Goal: Information Seeking & Learning: Understand process/instructions

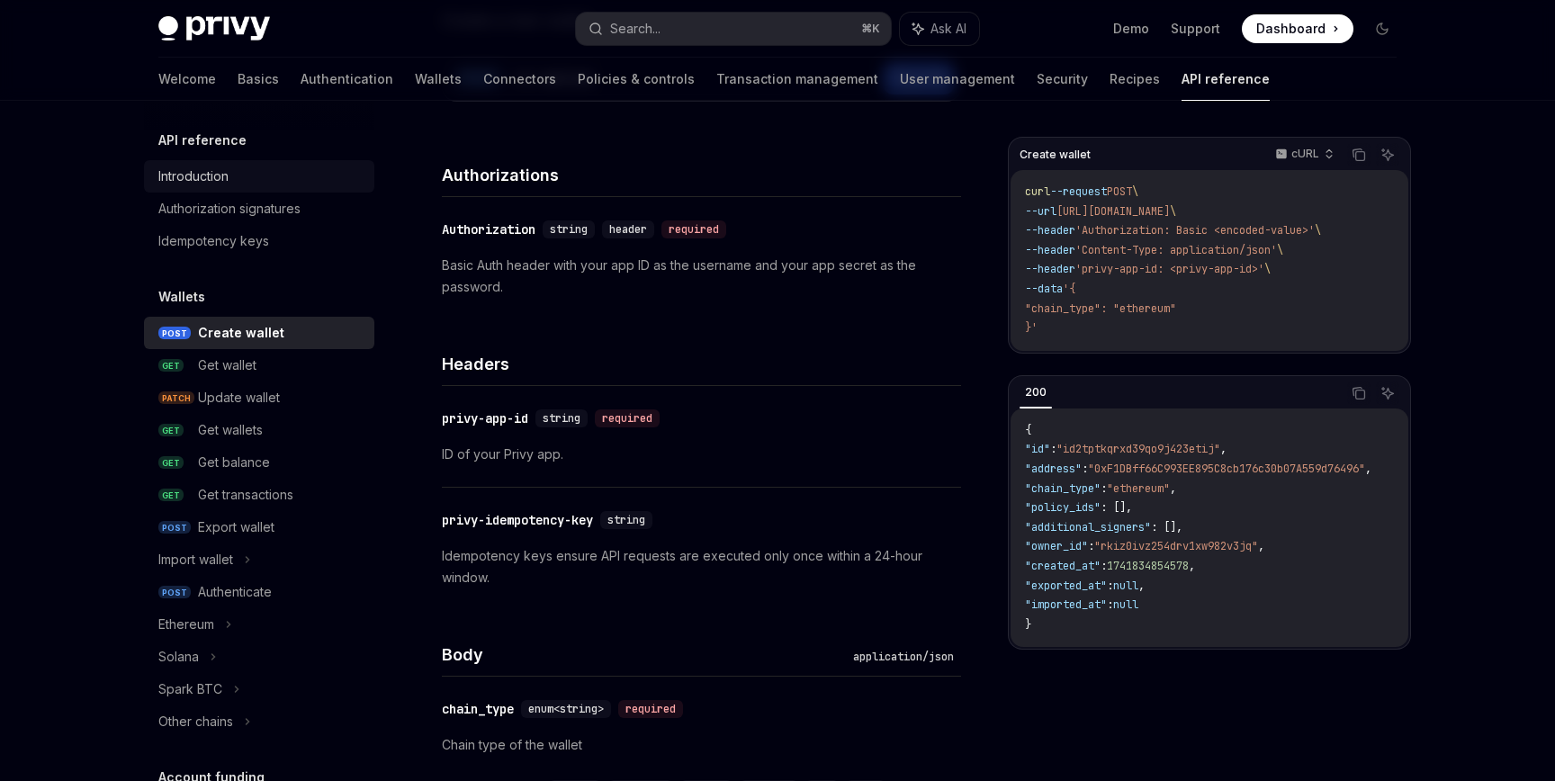
click at [184, 167] on div "Introduction" at bounding box center [193, 177] width 70 height 22
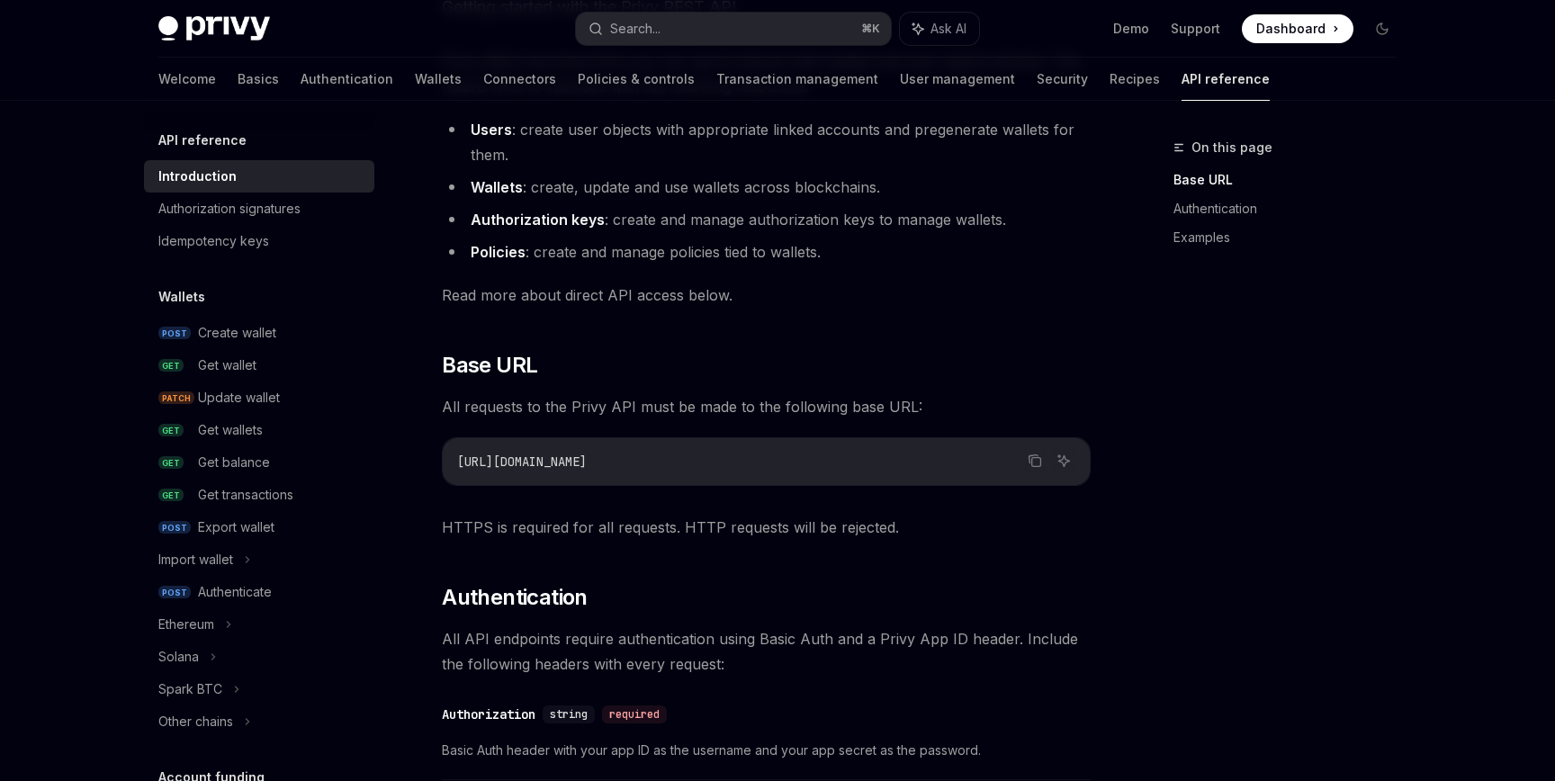
scroll to position [103, 0]
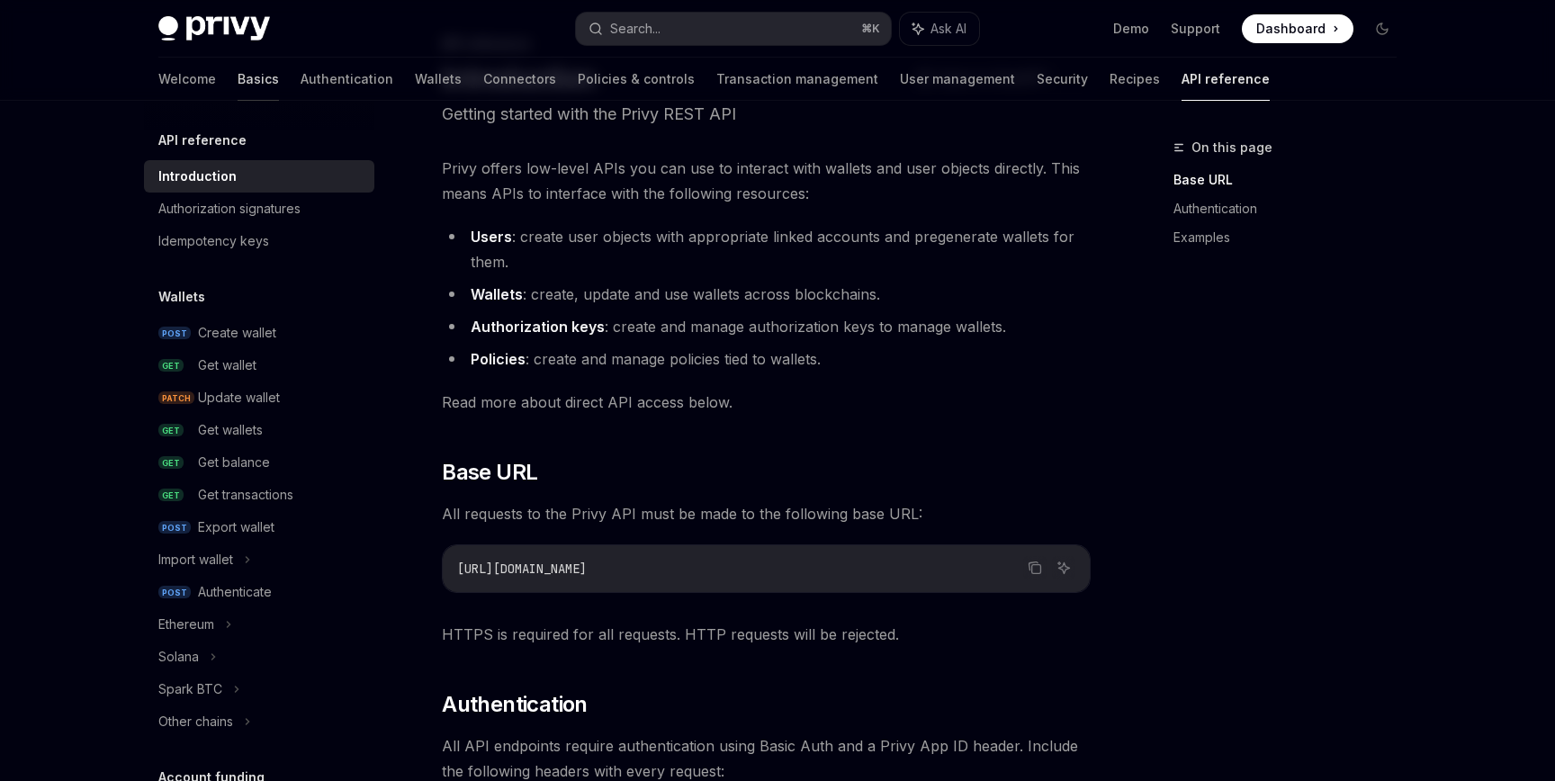
click at [238, 81] on link "Basics" at bounding box center [258, 79] width 41 height 43
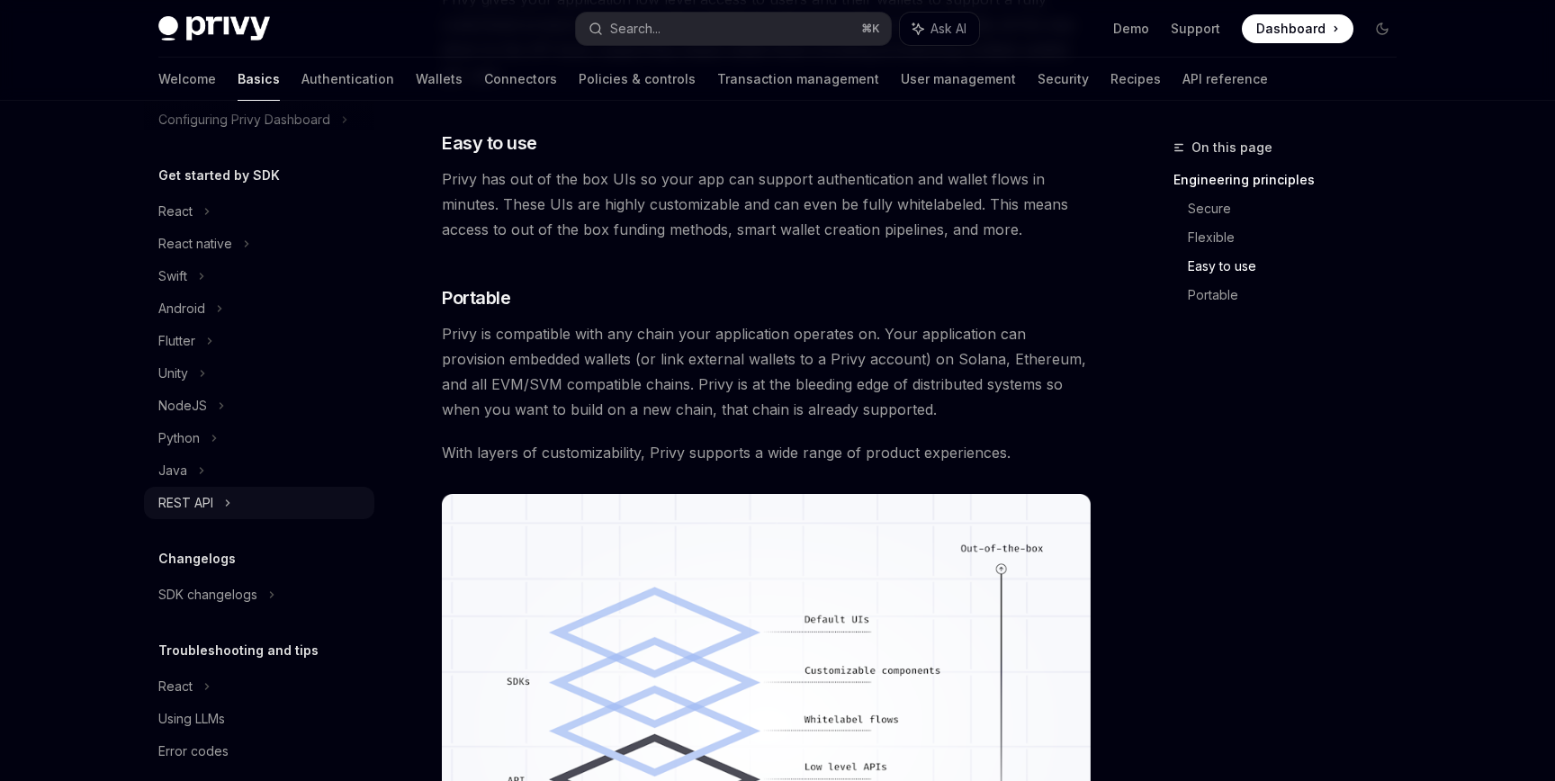
scroll to position [176, 0]
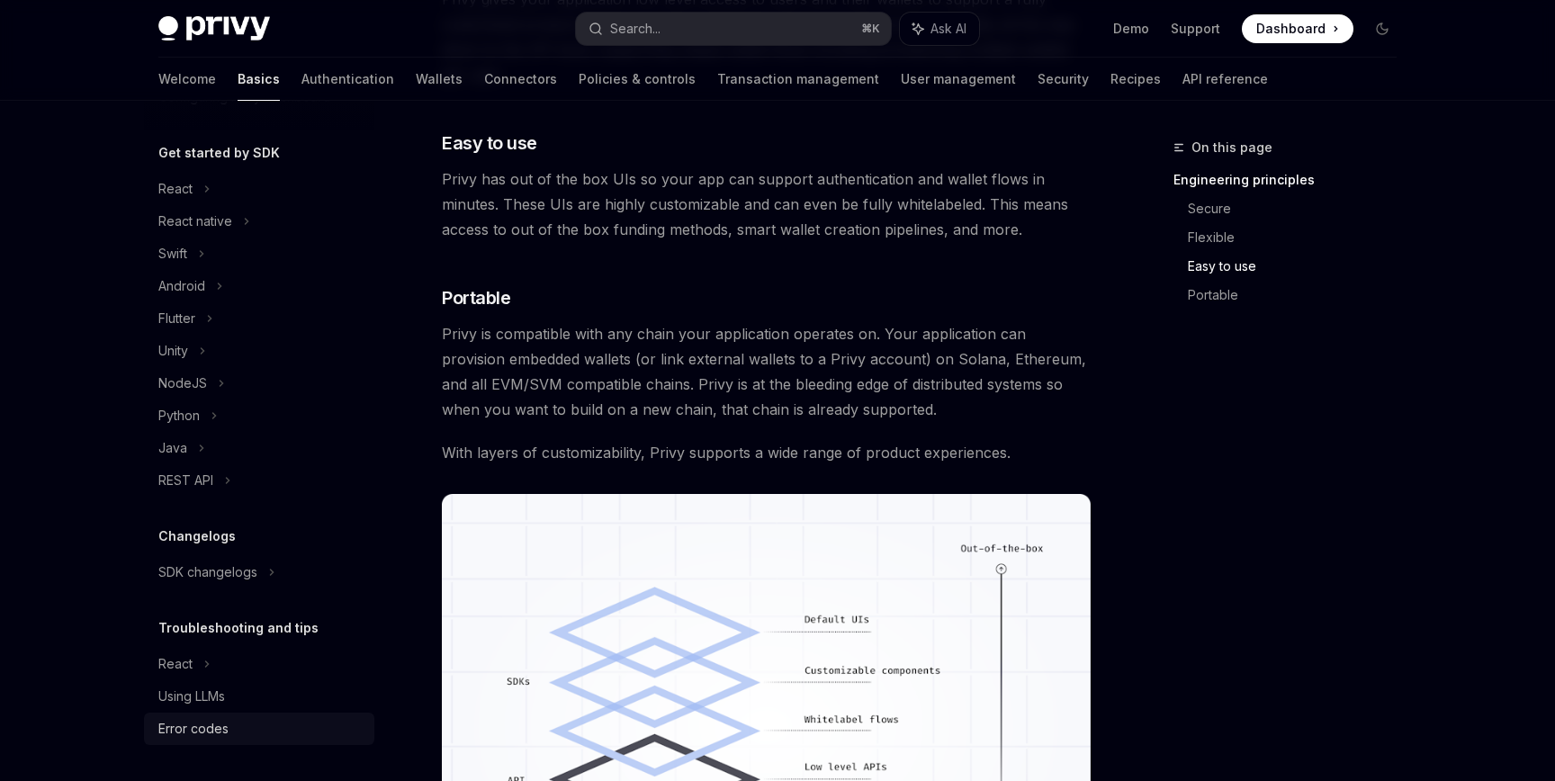
click at [218, 718] on div "Error codes" at bounding box center [193, 729] width 70 height 22
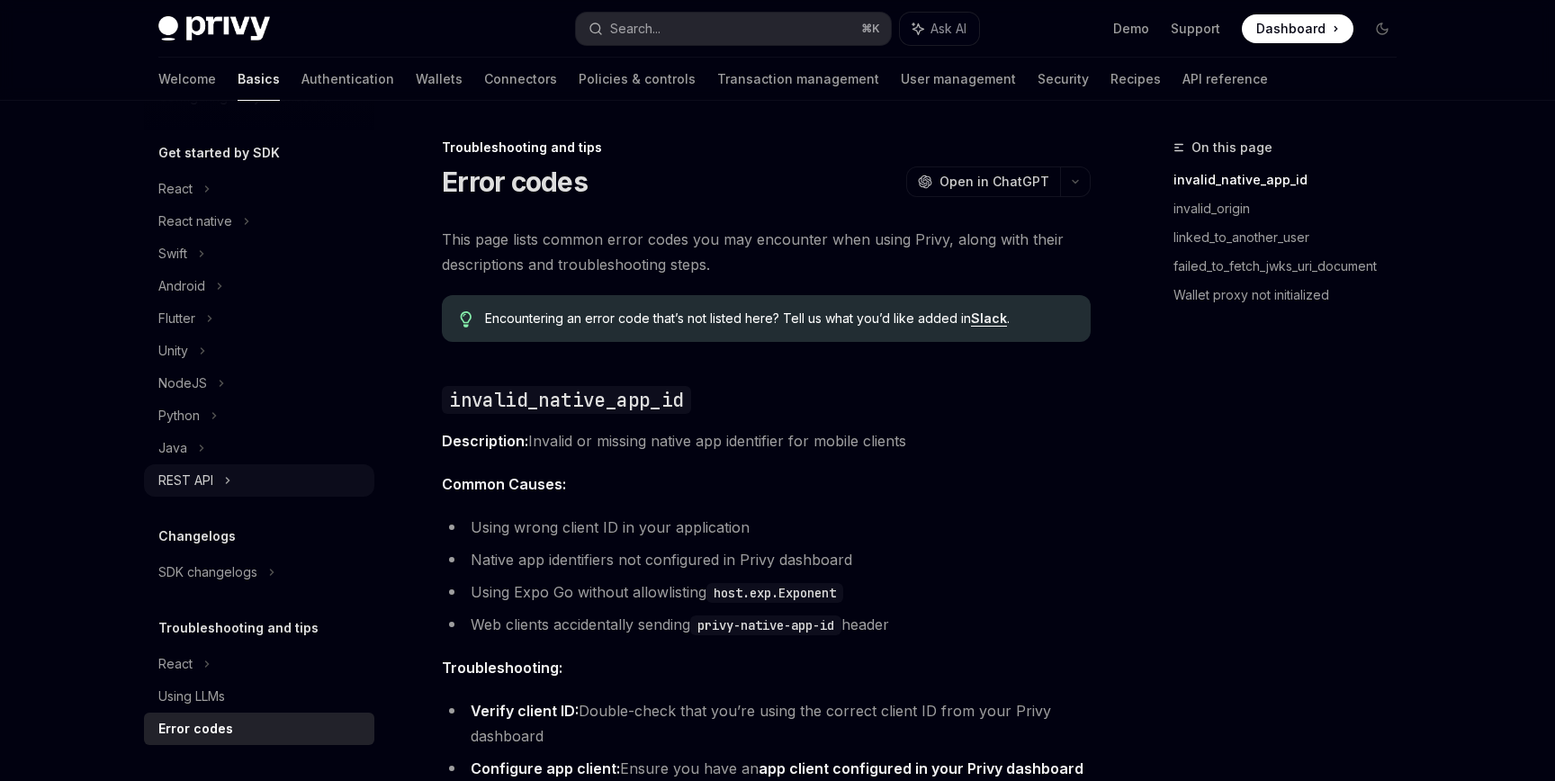
click at [207, 471] on div "REST API" at bounding box center [185, 481] width 55 height 22
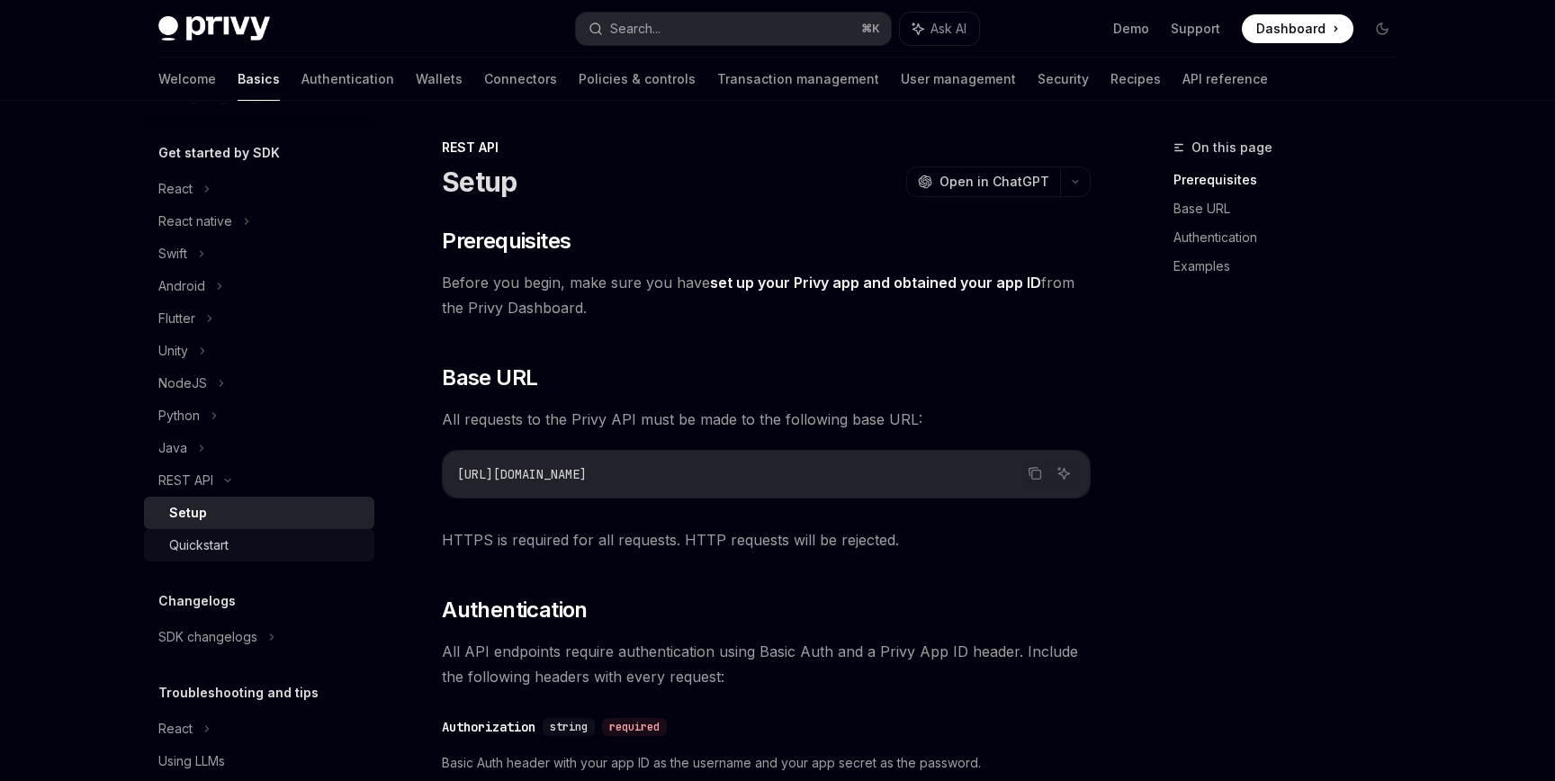
click at [217, 543] on div "Quickstart" at bounding box center [198, 545] width 59 height 22
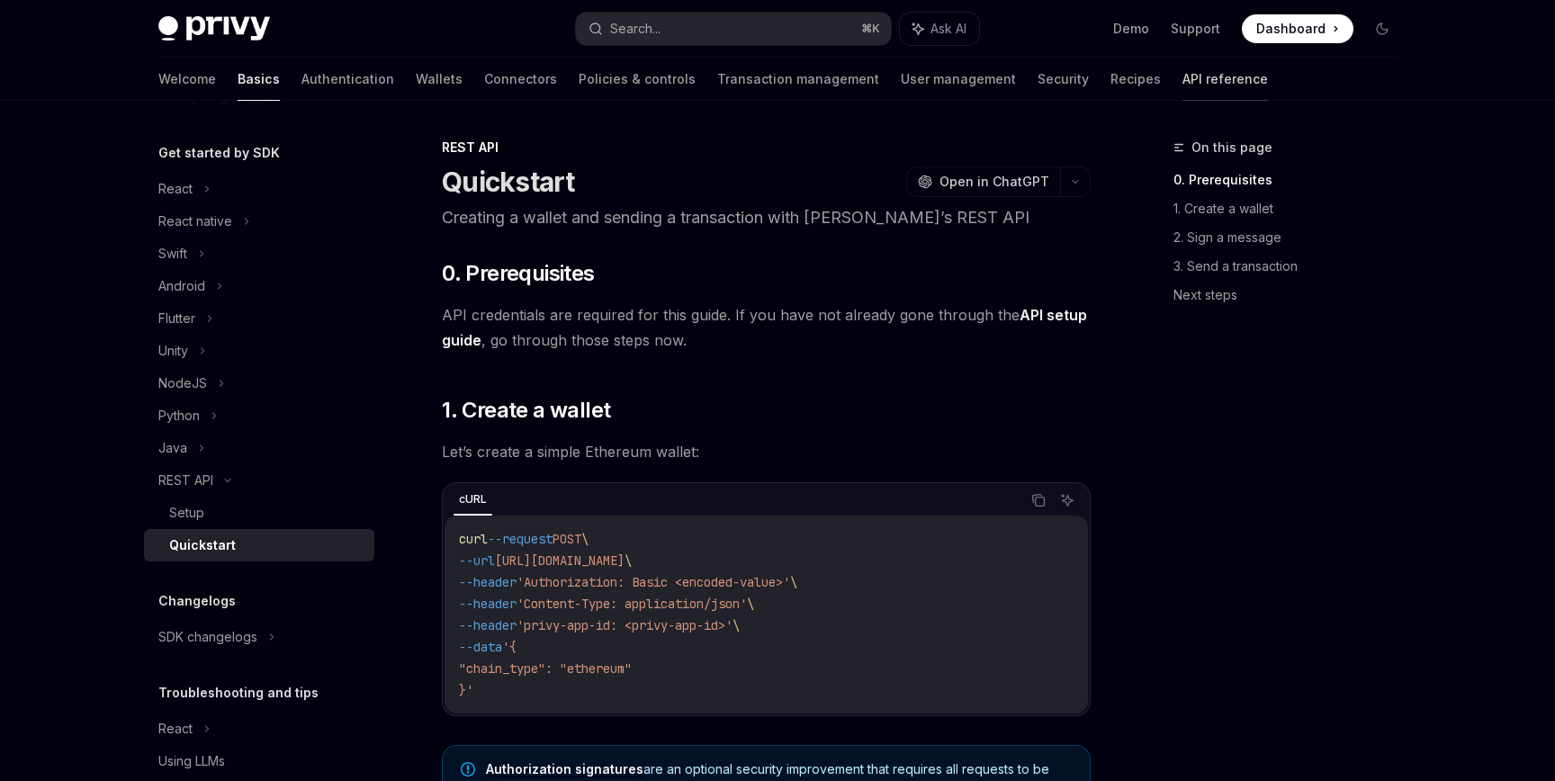
click at [1182, 74] on link "API reference" at bounding box center [1224, 79] width 85 height 43
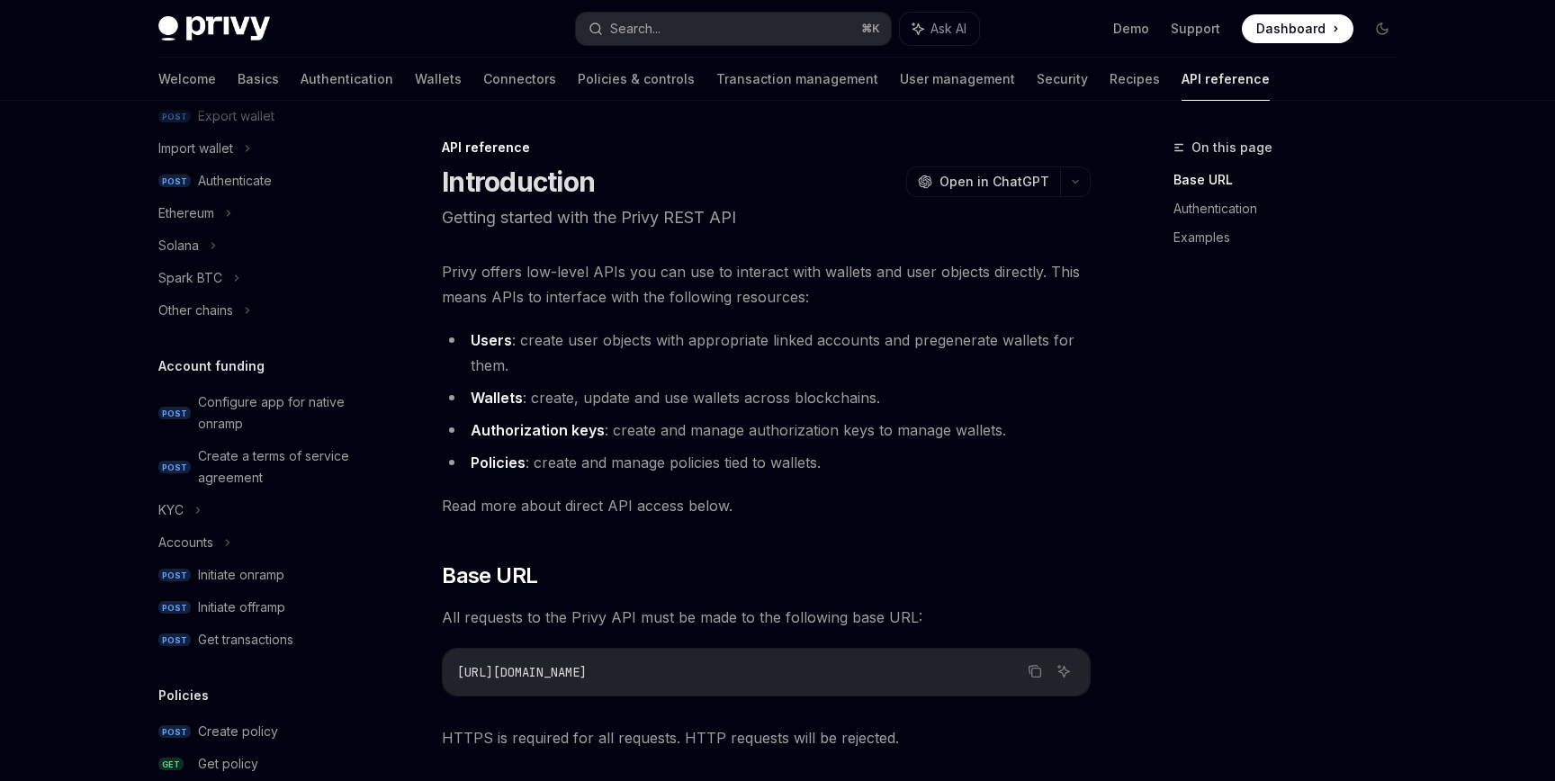
scroll to position [179, 0]
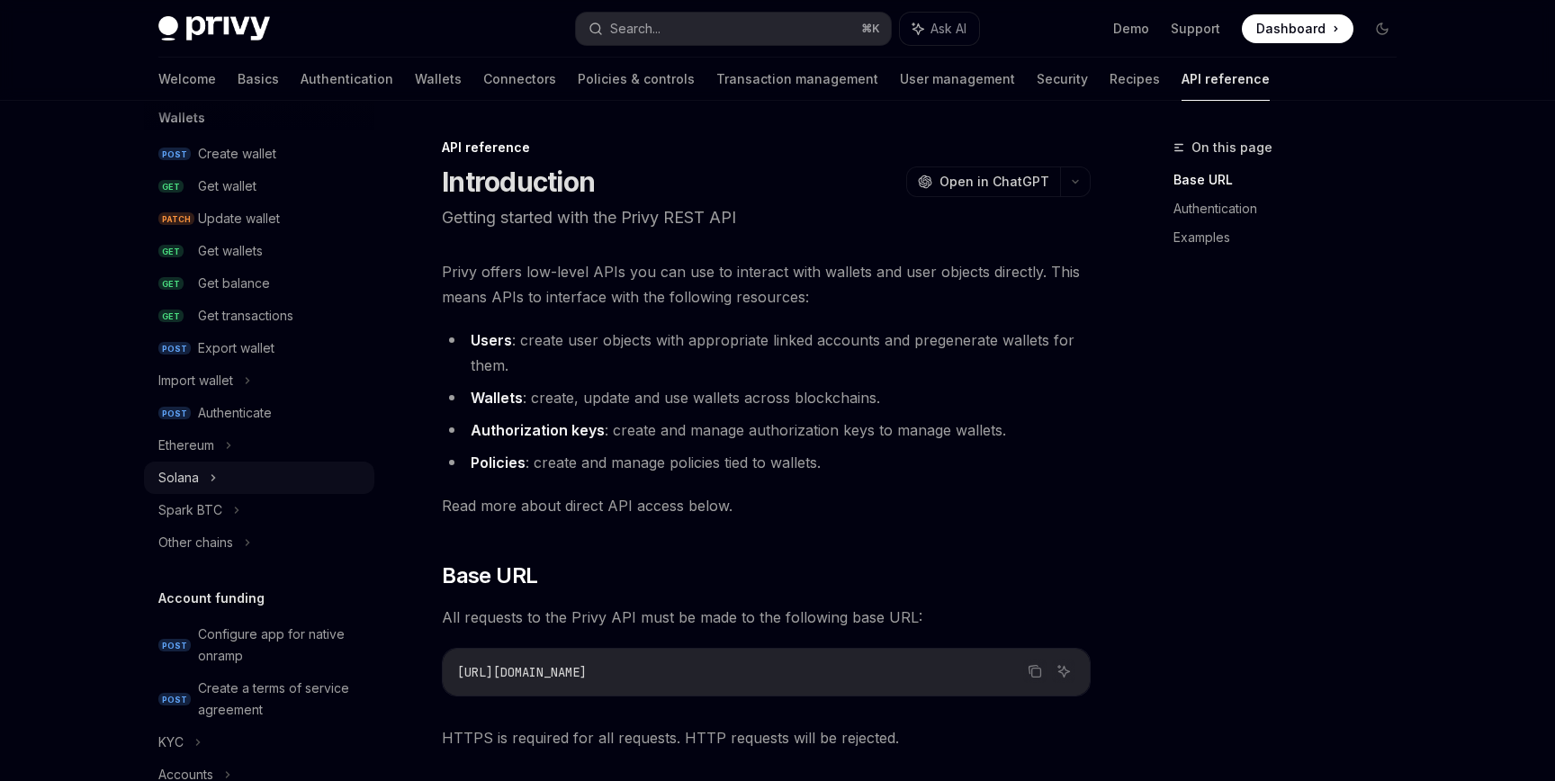
click at [224, 478] on div "Solana" at bounding box center [259, 478] width 230 height 32
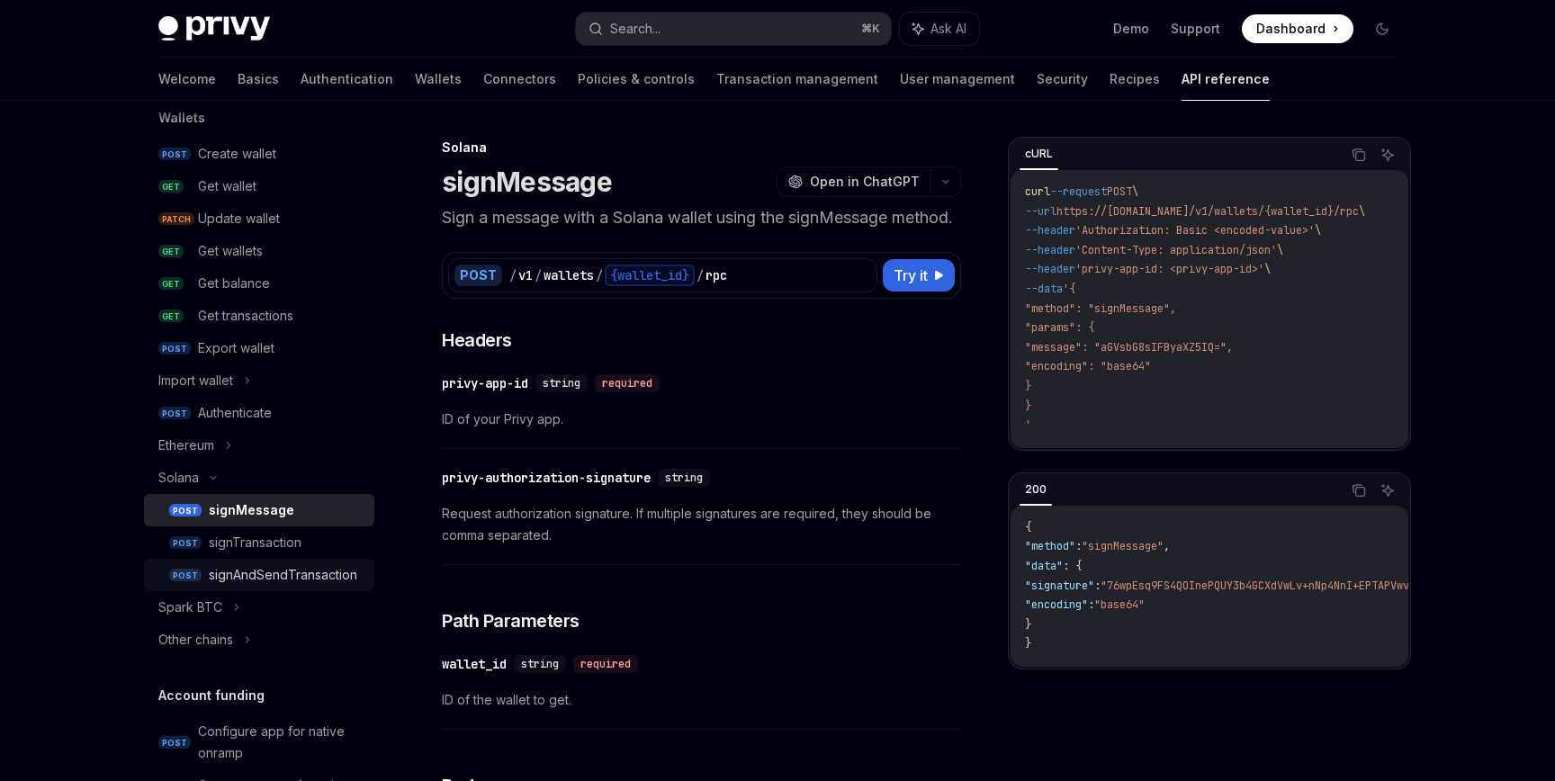
click at [238, 573] on div "signAndSendTransaction" at bounding box center [283, 575] width 148 height 22
type textarea "*"
